Goal: Information Seeking & Learning: Compare options

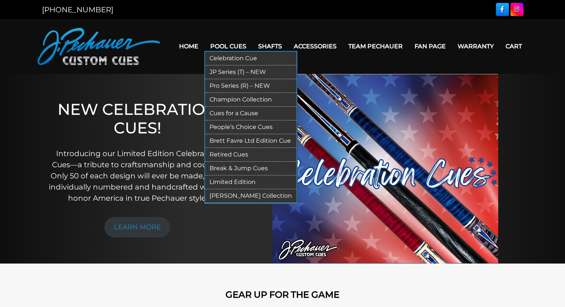
click at [220, 71] on link "JP Series (T) – NEW" at bounding box center [250, 72] width 91 height 14
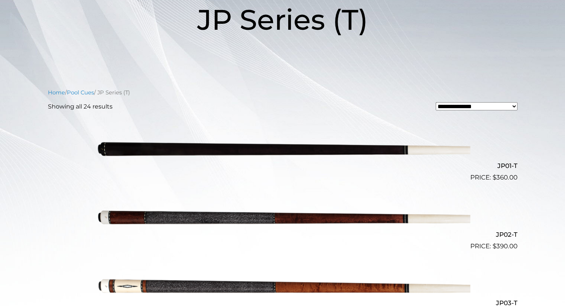
scroll to position [125, 0]
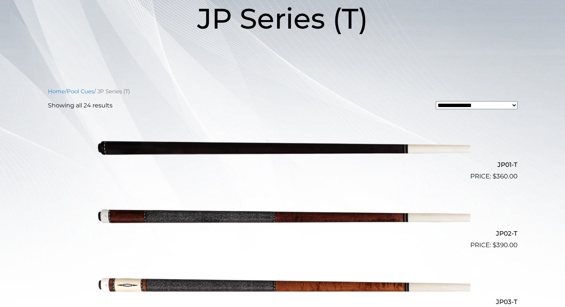
click at [188, 209] on img at bounding box center [283, 215] width 376 height 62
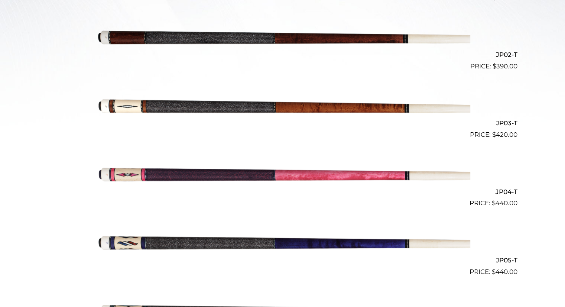
scroll to position [0, 0]
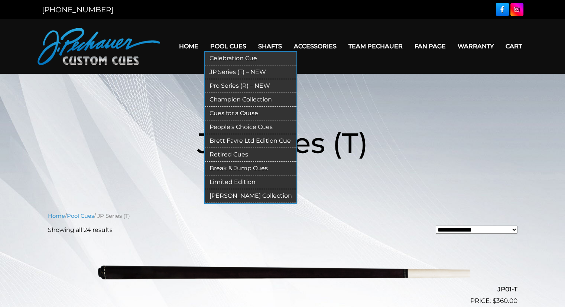
click at [229, 83] on link "Pro Series (R) – NEW" at bounding box center [250, 86] width 91 height 14
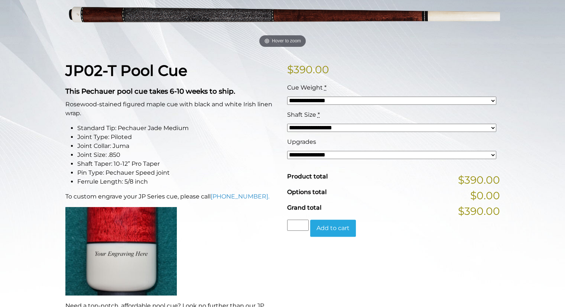
scroll to position [135, 0]
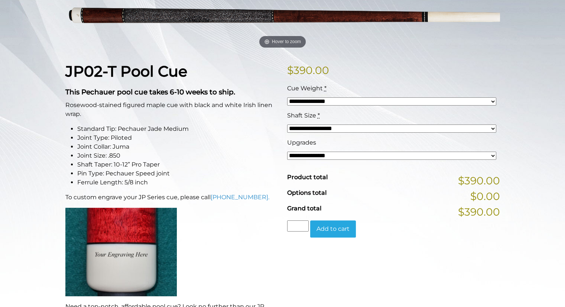
click at [328, 100] on select "**********" at bounding box center [391, 101] width 209 height 8
click at [328, 99] on select "**********" at bounding box center [391, 101] width 209 height 8
click at [348, 155] on select "**********" at bounding box center [391, 156] width 209 height 8
click at [390, 64] on p "$ 390.00" at bounding box center [393, 70] width 213 height 16
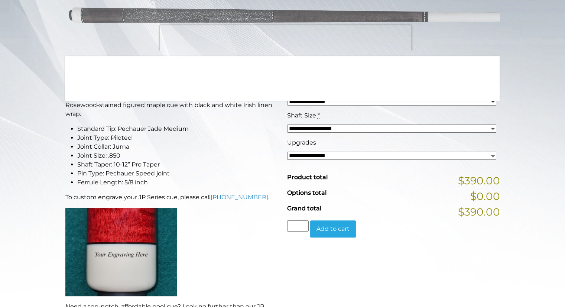
click at [286, 41] on img at bounding box center [282, 14] width 435 height 72
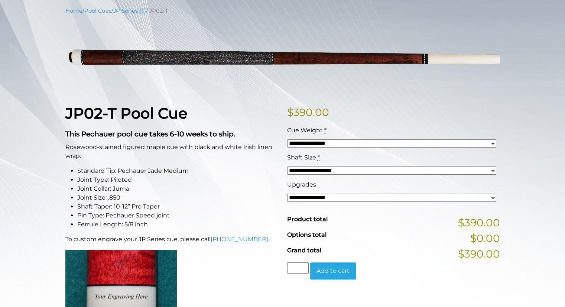
scroll to position [0, 0]
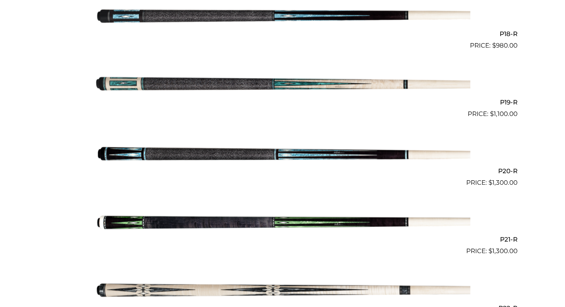
scroll to position [1420, 0]
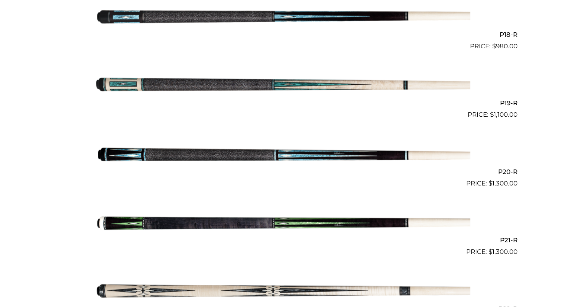
click at [354, 224] on img at bounding box center [283, 222] width 376 height 62
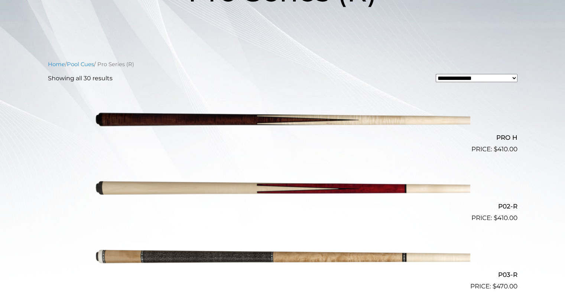
scroll to position [0, 0]
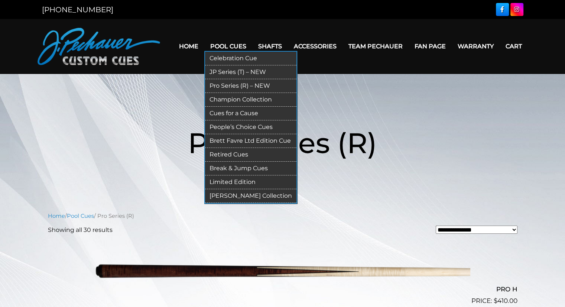
click at [222, 67] on link "JP Series (T) – NEW" at bounding box center [250, 72] width 91 height 14
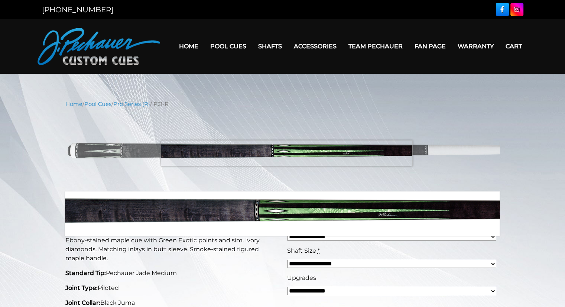
click at [287, 153] on img at bounding box center [282, 150] width 435 height 72
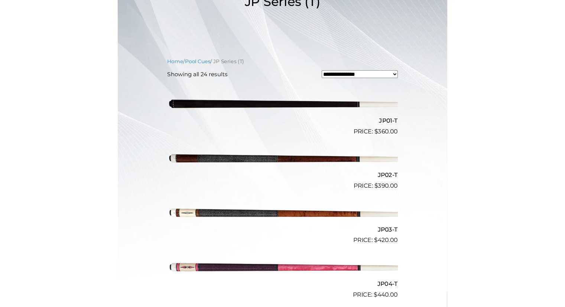
scroll to position [133, 0]
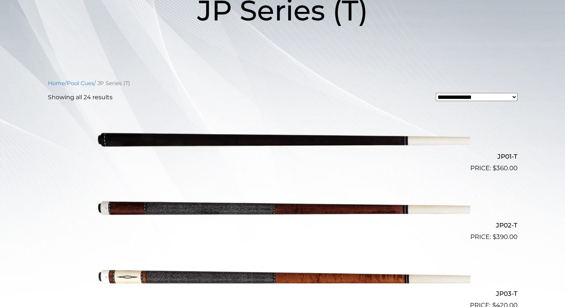
click at [320, 188] on img at bounding box center [283, 207] width 376 height 62
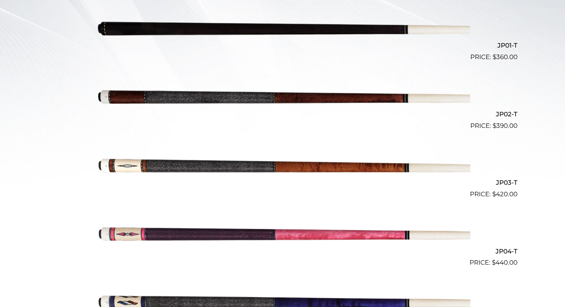
scroll to position [244, 0]
